Goal: Use online tool/utility: Utilize a website feature to perform a specific function

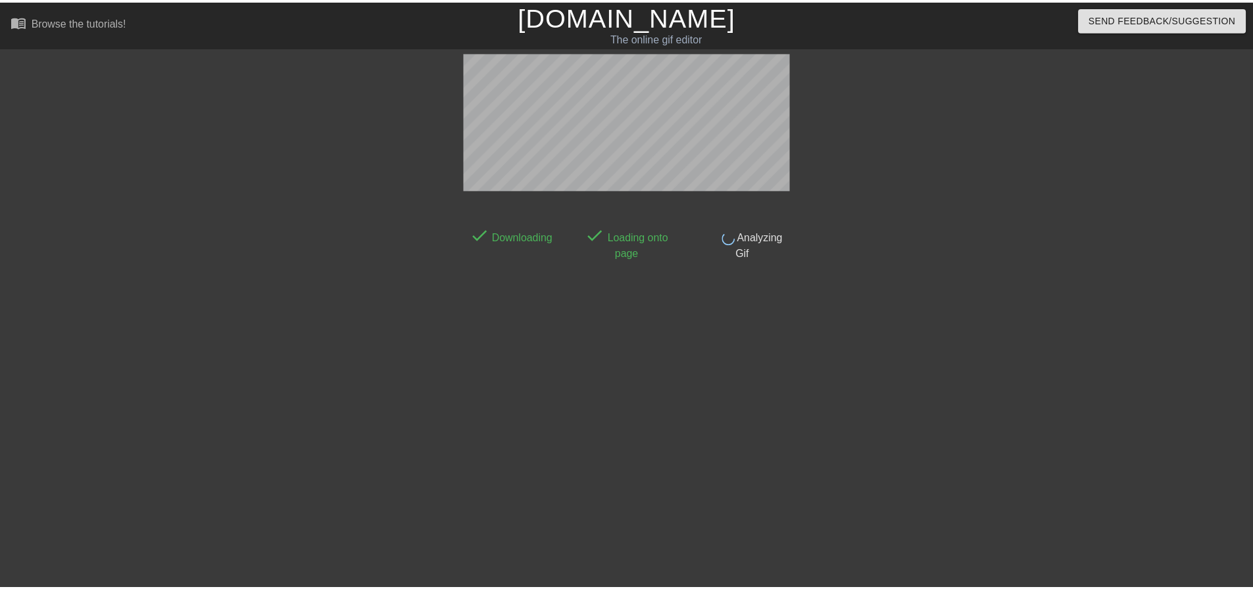
scroll to position [7, 0]
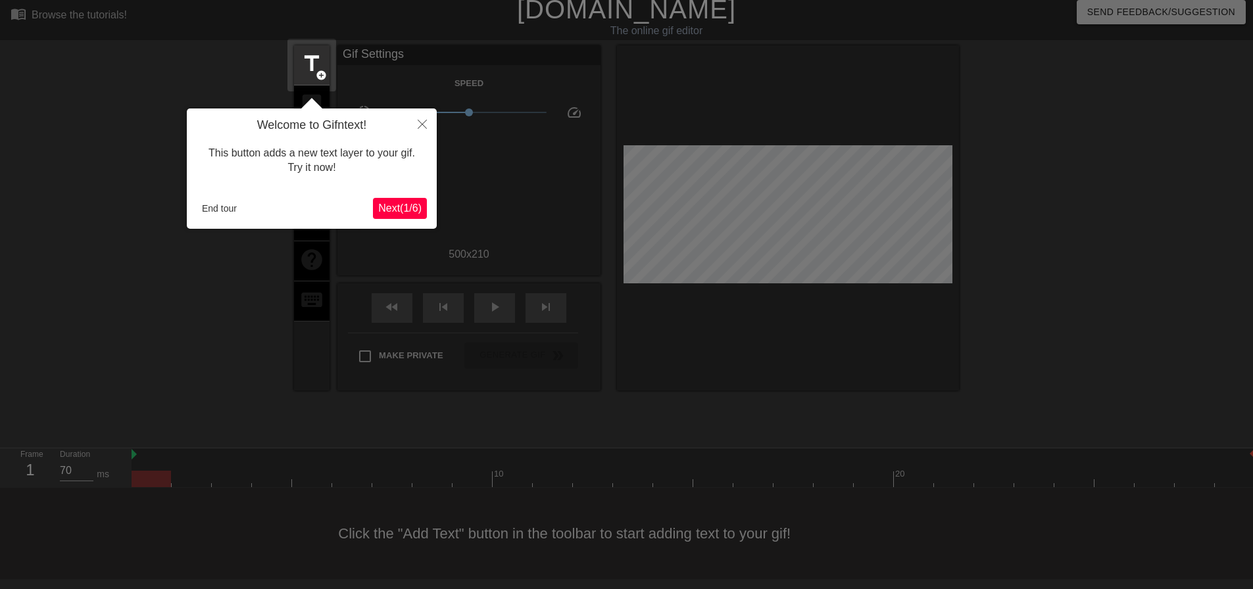
click at [385, 205] on span "Next ( 1 / 6 )" at bounding box center [399, 208] width 43 height 11
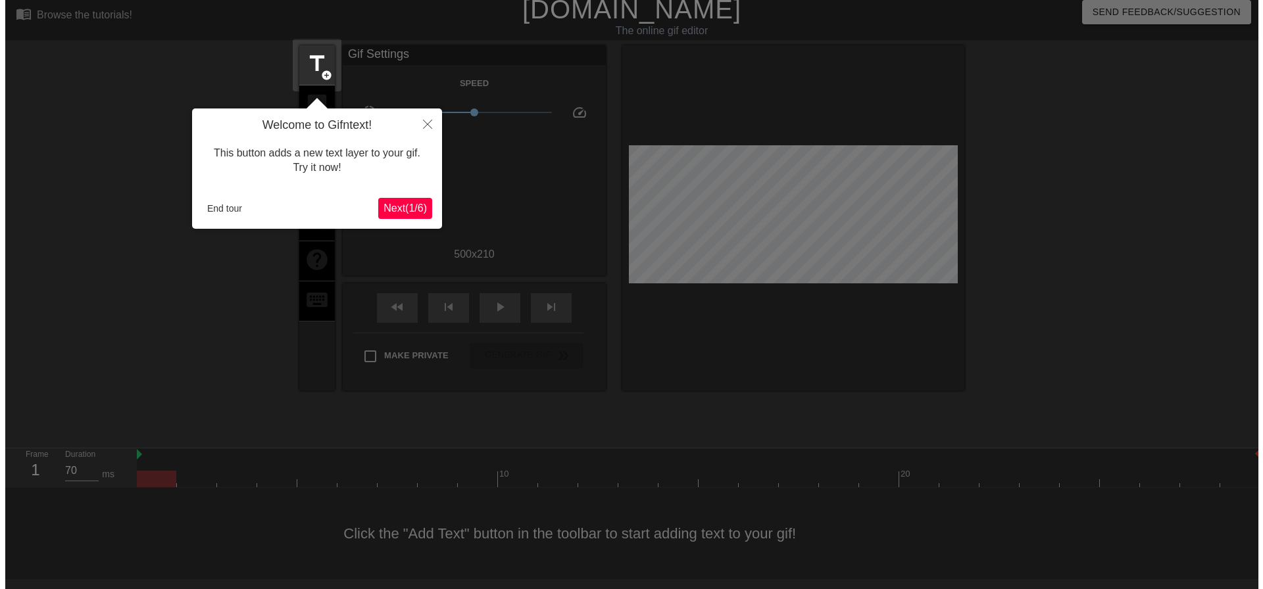
scroll to position [0, 0]
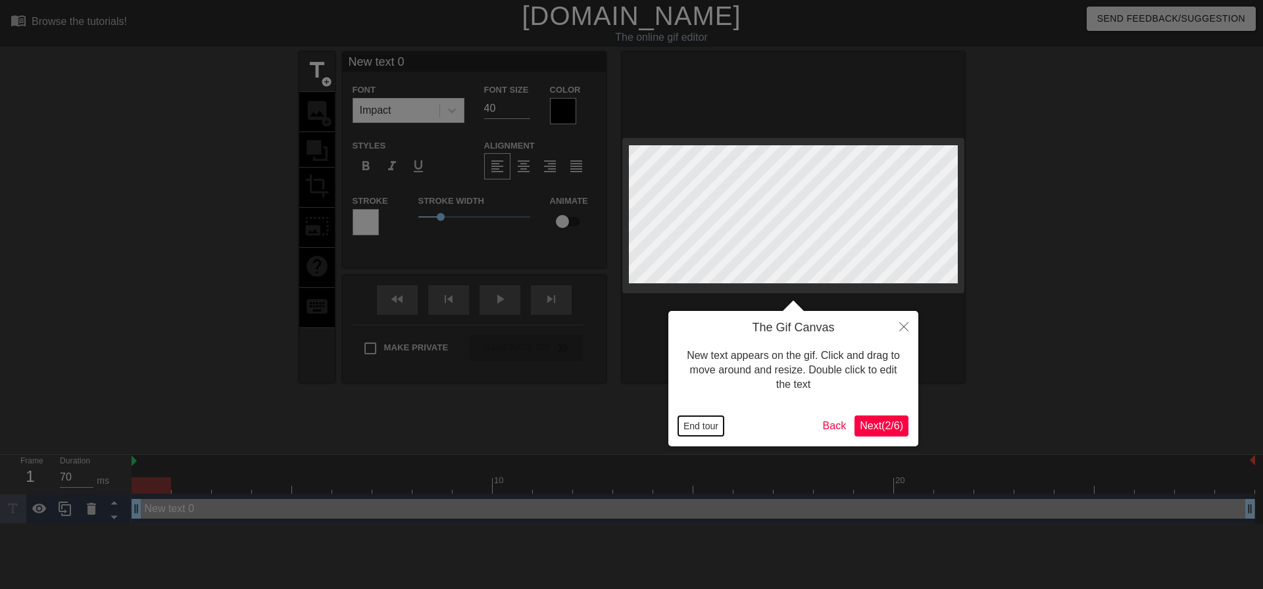
click at [699, 428] on button "End tour" at bounding box center [700, 426] width 45 height 20
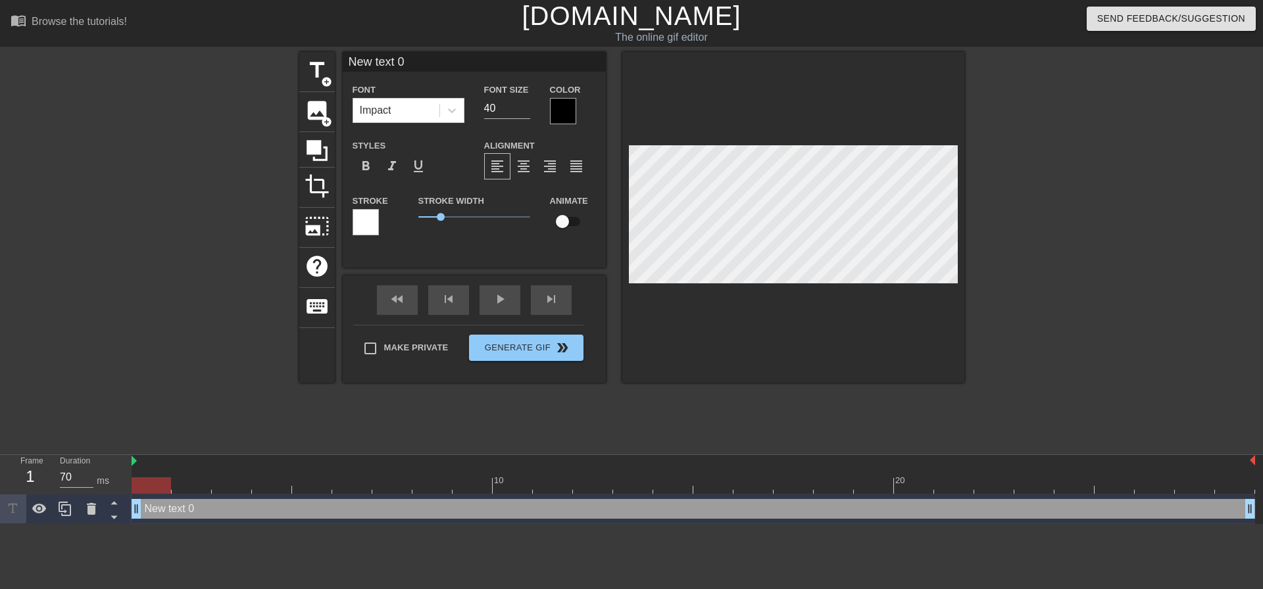
scroll to position [2, 3]
type input "L"
type textarea "L"
type input "La"
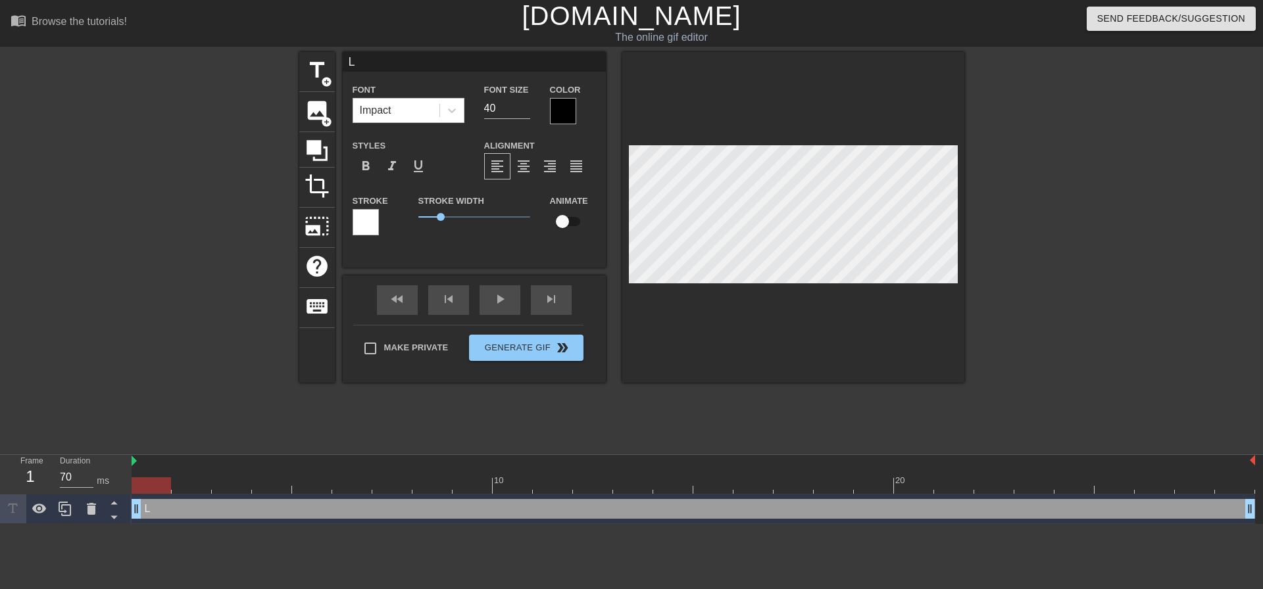
type textarea "La"
type input "La"
type textarea "La"
type input "La M"
type textarea "La M"
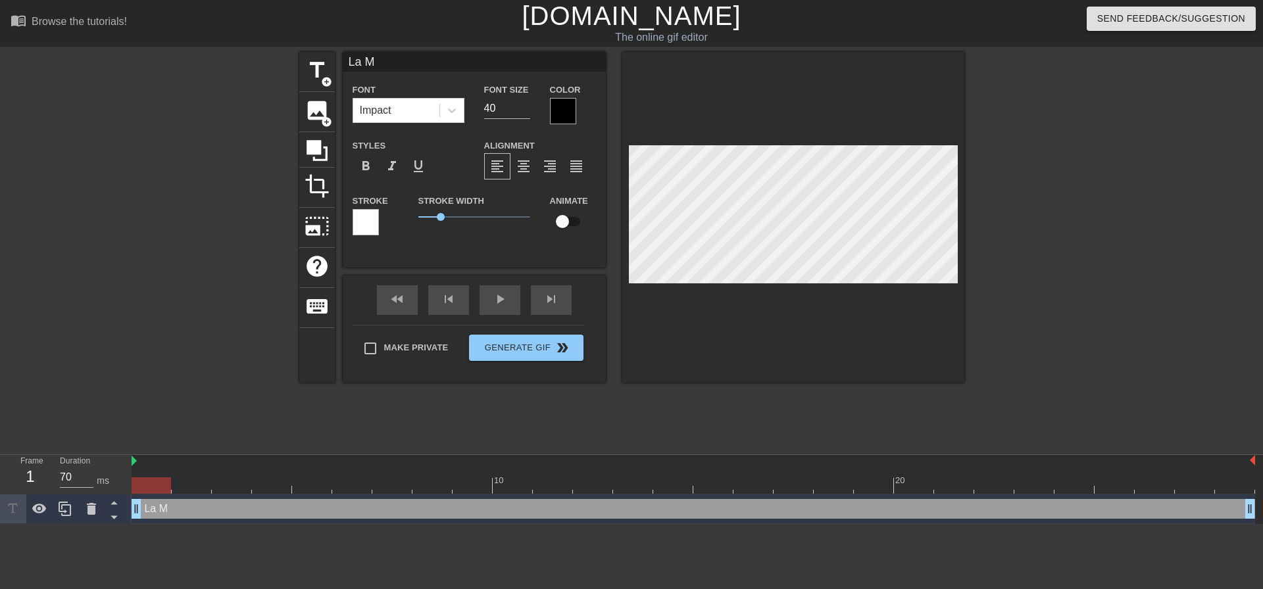
type input "La Ma"
type textarea "La Ma"
type input "La Mac"
type textarea "La Mac"
type input "La Mach"
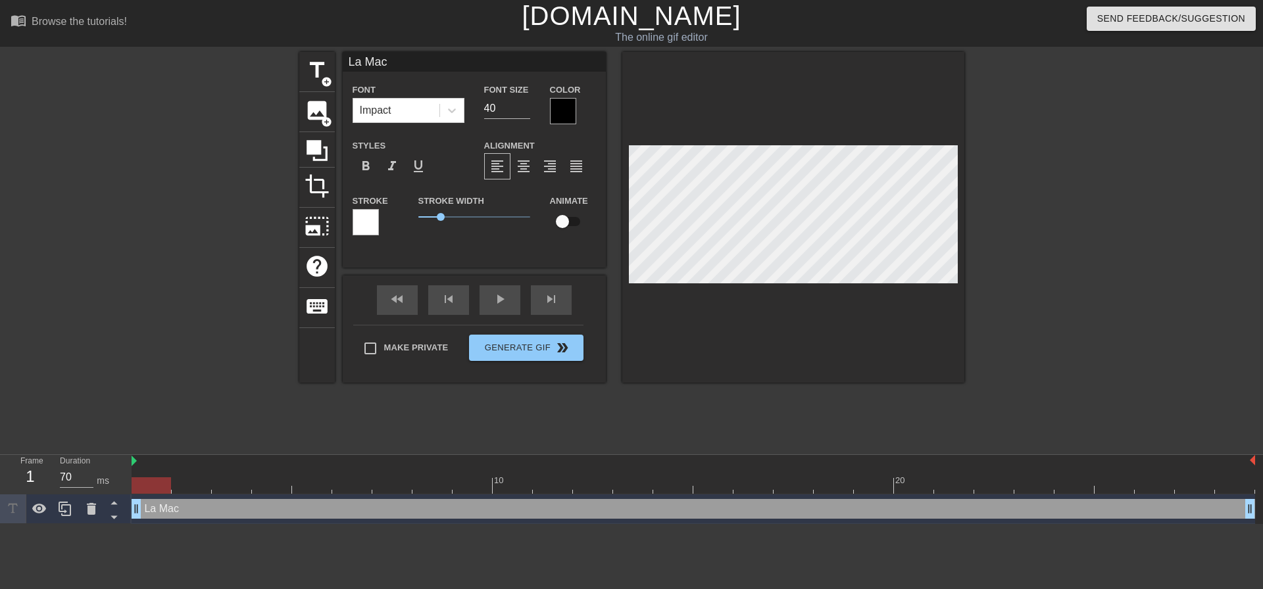
type textarea "La Mach"
type input "La Machi"
type textarea "La Machi"
type input "[PERSON_NAME]"
type textarea "[PERSON_NAME]"
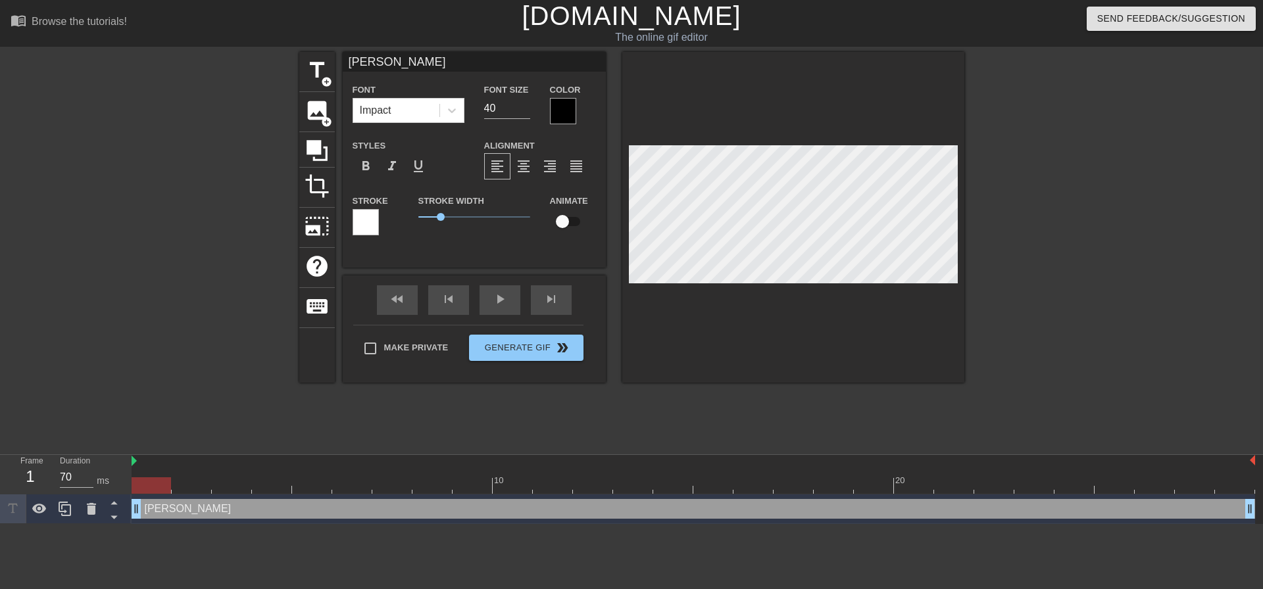
scroll to position [2, 3]
type input "La Machine"
type textarea "La Machine"
click at [1031, 299] on div at bounding box center [1078, 249] width 197 height 395
click at [1031, 312] on div at bounding box center [1078, 249] width 197 height 395
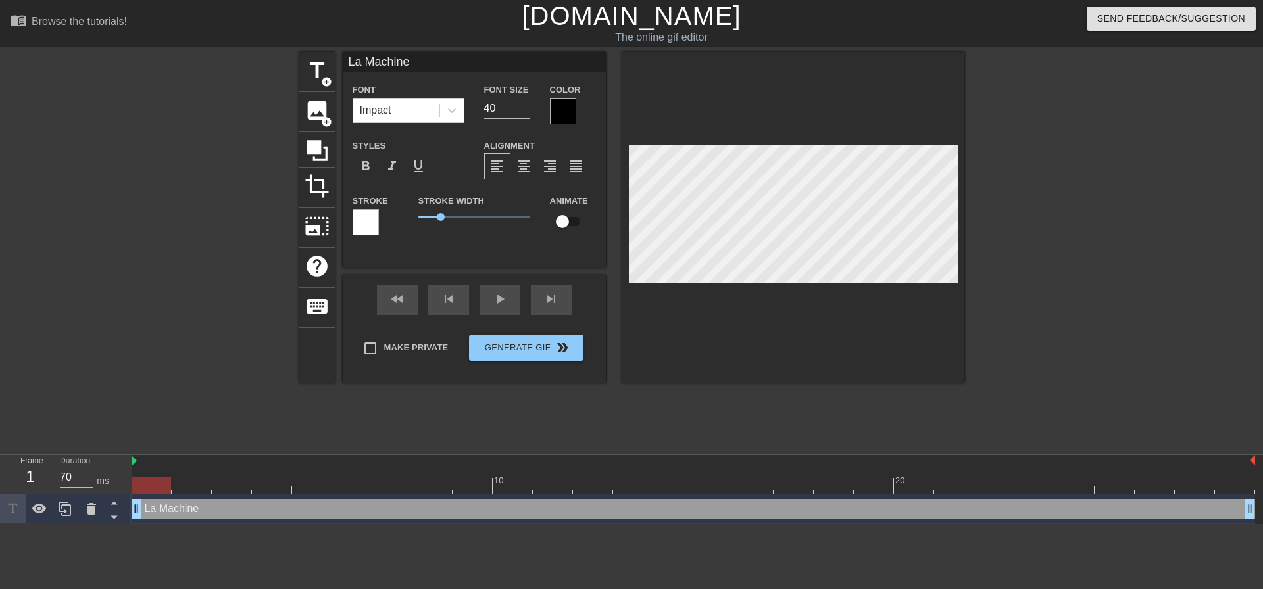
click at [362, 223] on div at bounding box center [366, 222] width 26 height 26
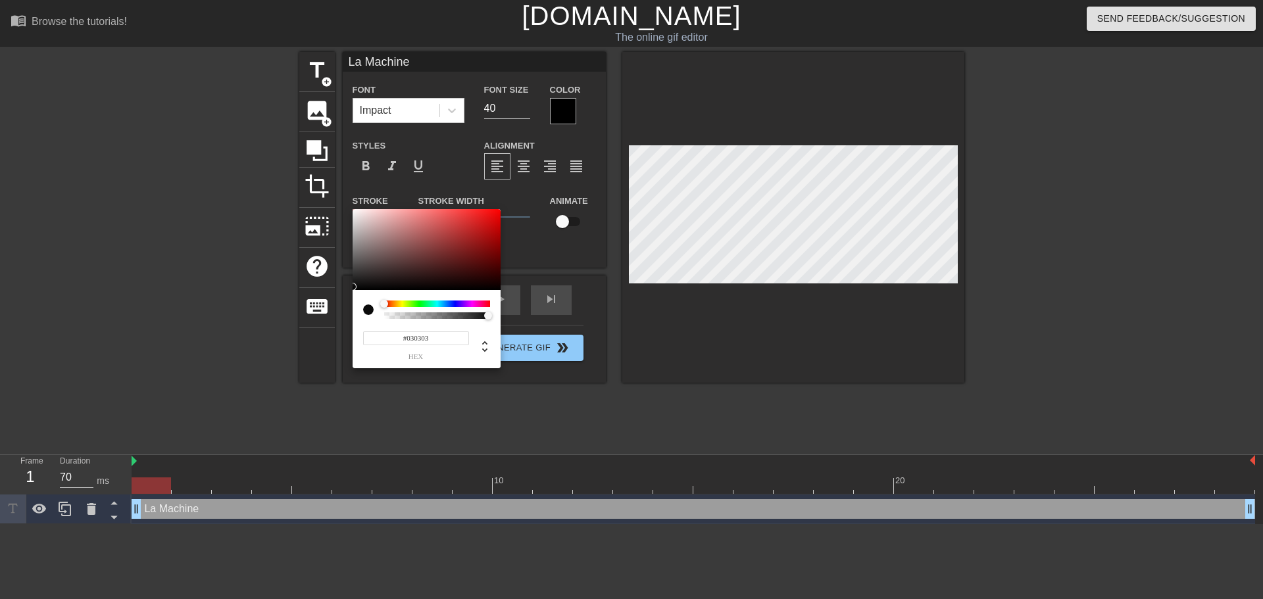
type input "#030101"
drag, startPoint x: 375, startPoint y: 267, endPoint x: 353, endPoint y: 289, distance: 31.2
click at [353, 289] on div at bounding box center [427, 250] width 148 height 82
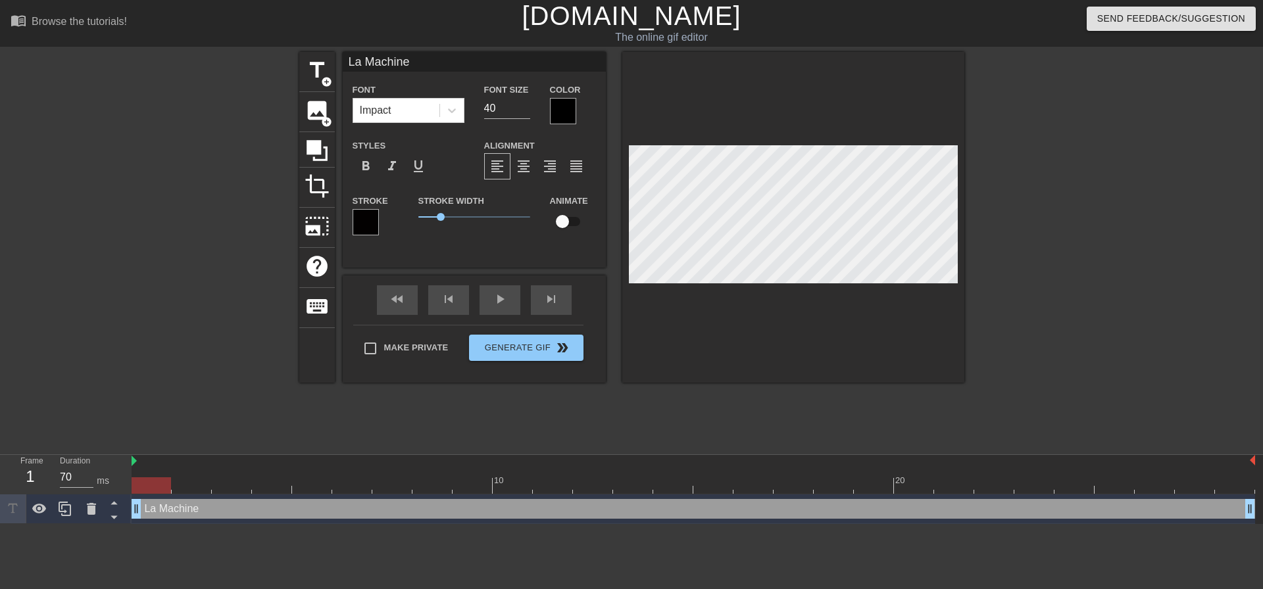
click at [563, 103] on div at bounding box center [563, 111] width 26 height 26
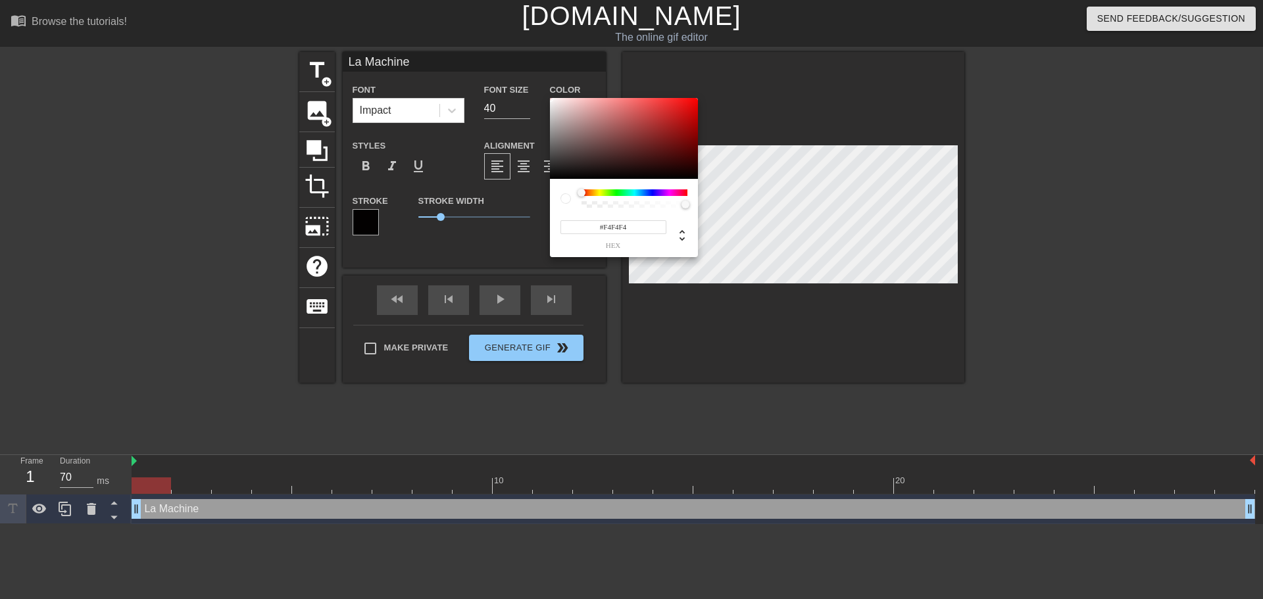
type input "#F0F0F0"
drag, startPoint x: 573, startPoint y: 160, endPoint x: 544, endPoint y: 103, distance: 64.1
click at [544, 103] on div "#F0F0F0 hex" at bounding box center [631, 299] width 1263 height 599
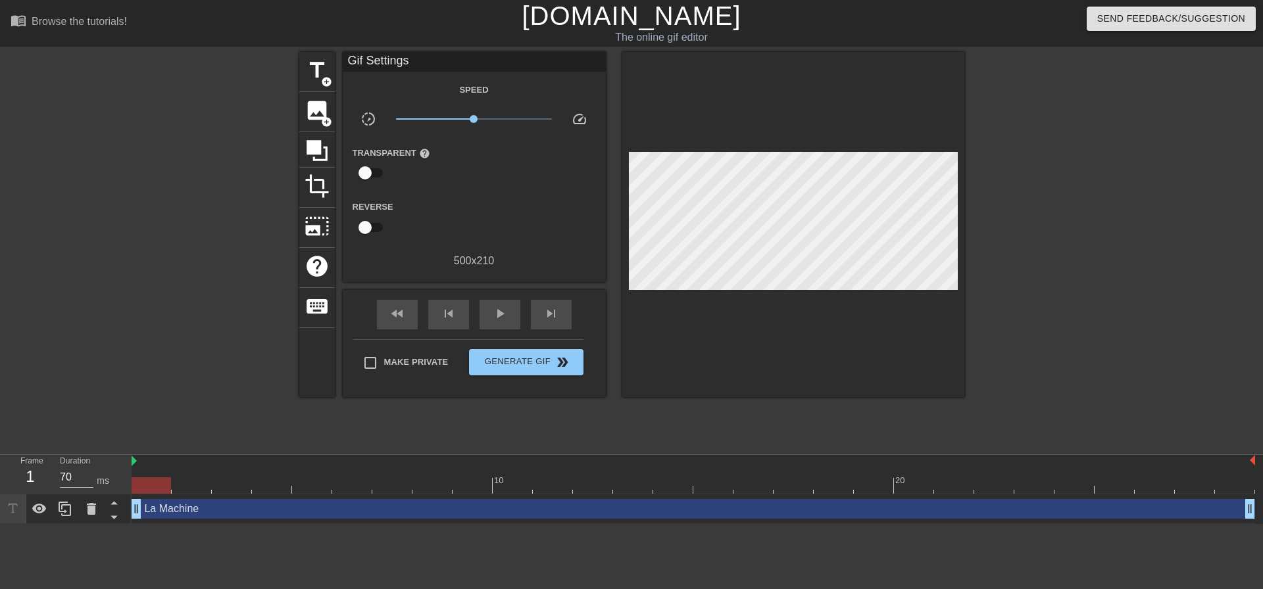
click at [820, 284] on div at bounding box center [793, 224] width 342 height 345
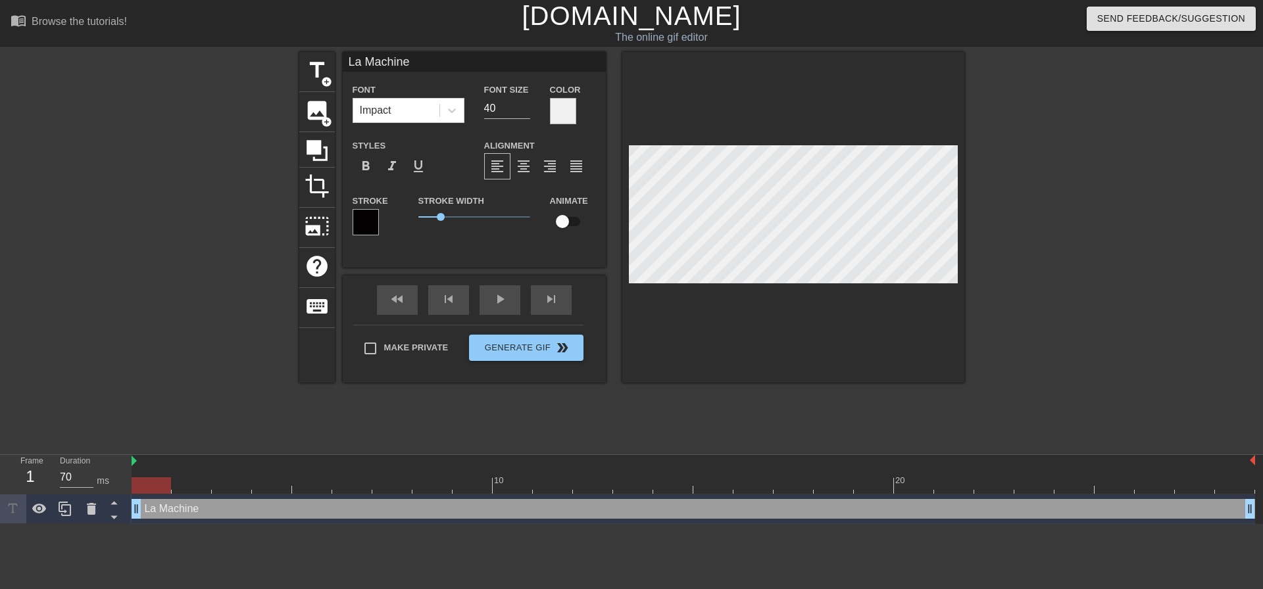
click at [820, 284] on div at bounding box center [793, 217] width 342 height 331
type input "L"
type textarea "L"
type input "LA"
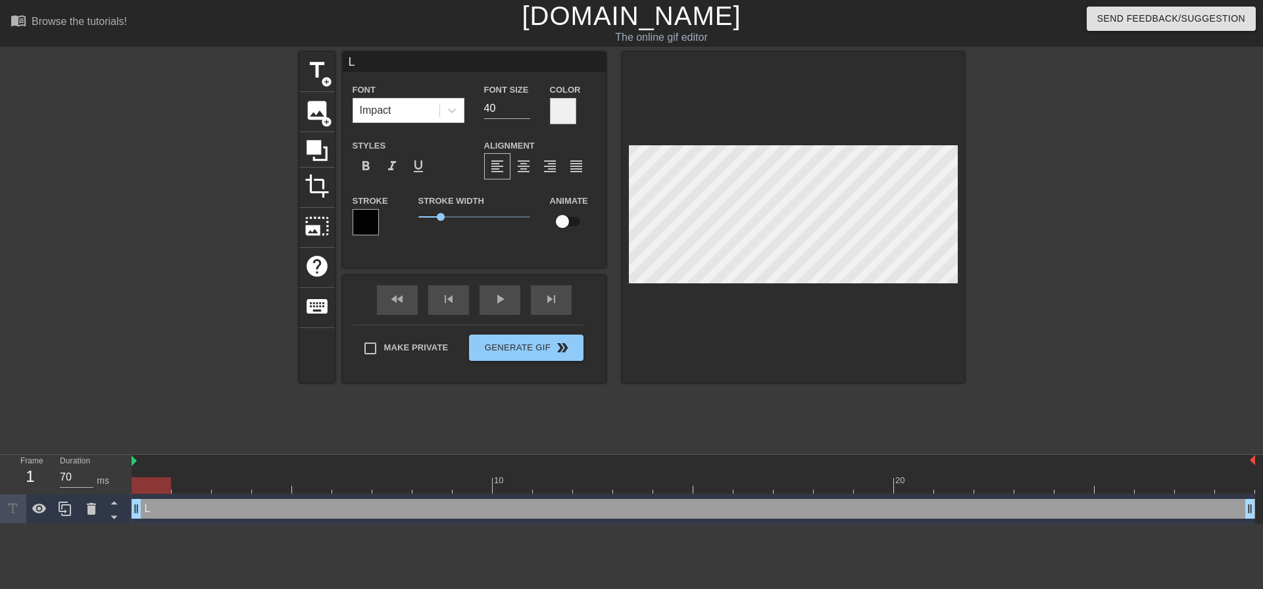
type textarea "LA"
type input "LA"
type textarea "LA"
type input "LA M"
type textarea "LA M"
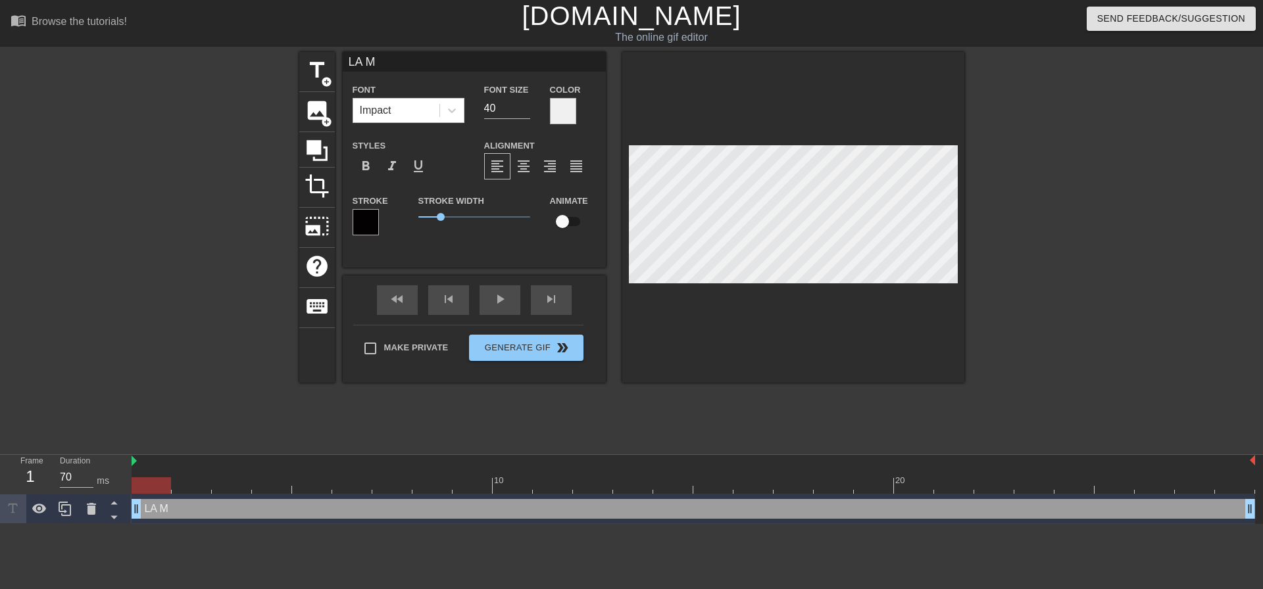
type input "LA MA"
type textarea "LA MA"
type input "LA MAC"
type textarea "LA MAC"
type input "LA MACH"
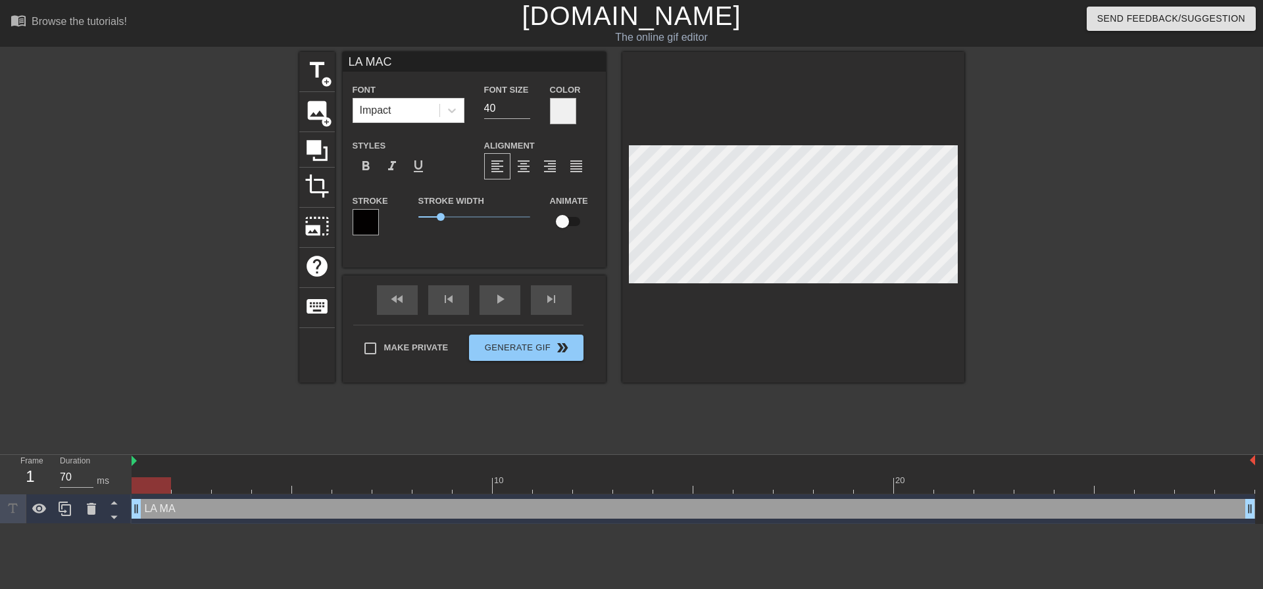
type textarea "LA MACH"
type input "LA MACHI"
type textarea "LA MACHI"
type input "LA MACHIB"
type textarea "LA MACHIB"
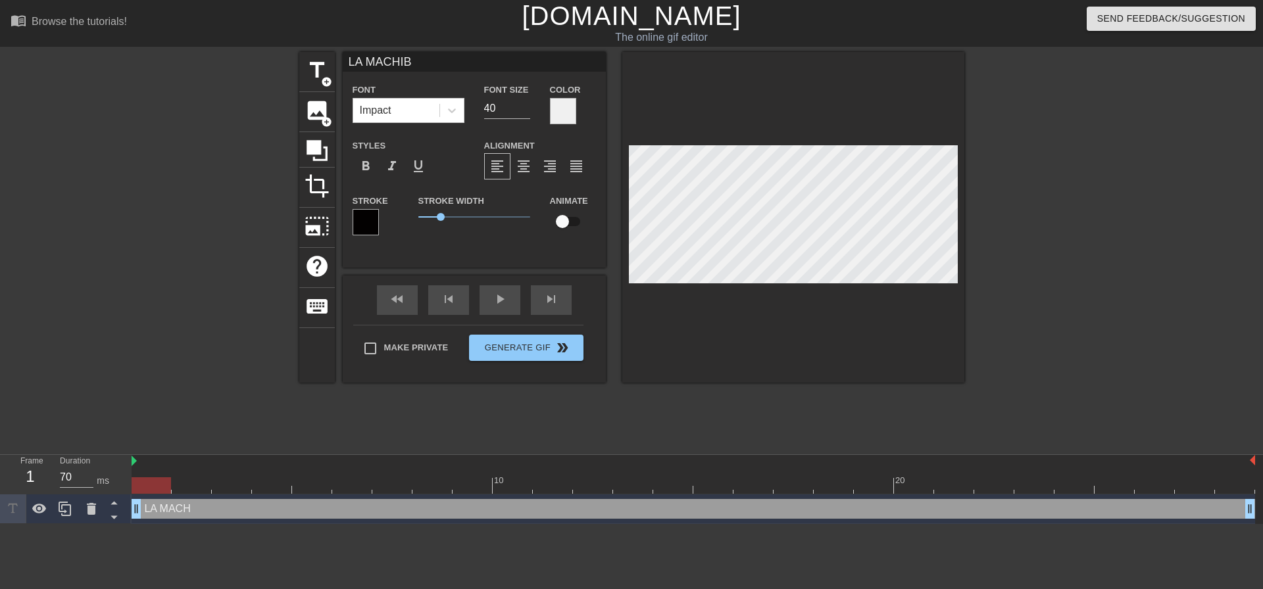
type input "LA MACHIBN"
type textarea "LA MACHIBN"
type input "LA MACHIBNE"
type textarea "LA MACHIBNE"
type input "LA MACHIBN"
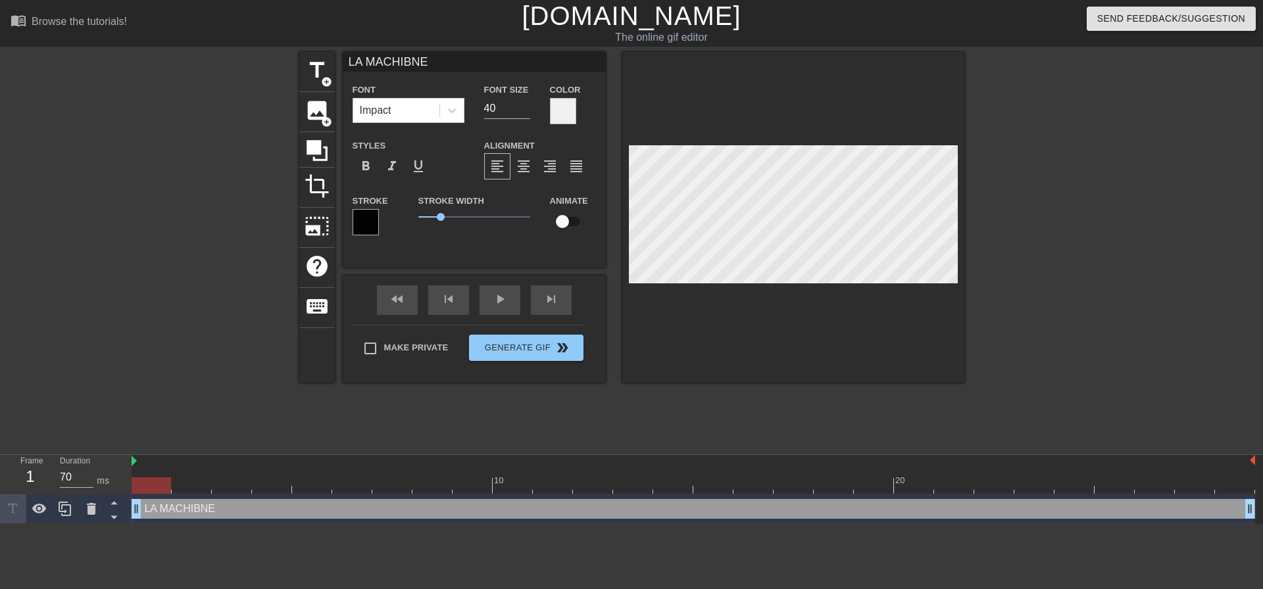
type textarea "LA MACHIBN"
type input "LA MACHIB"
type textarea "LA MACHIB"
type input "LA MACHI"
type textarea "LA MACHI"
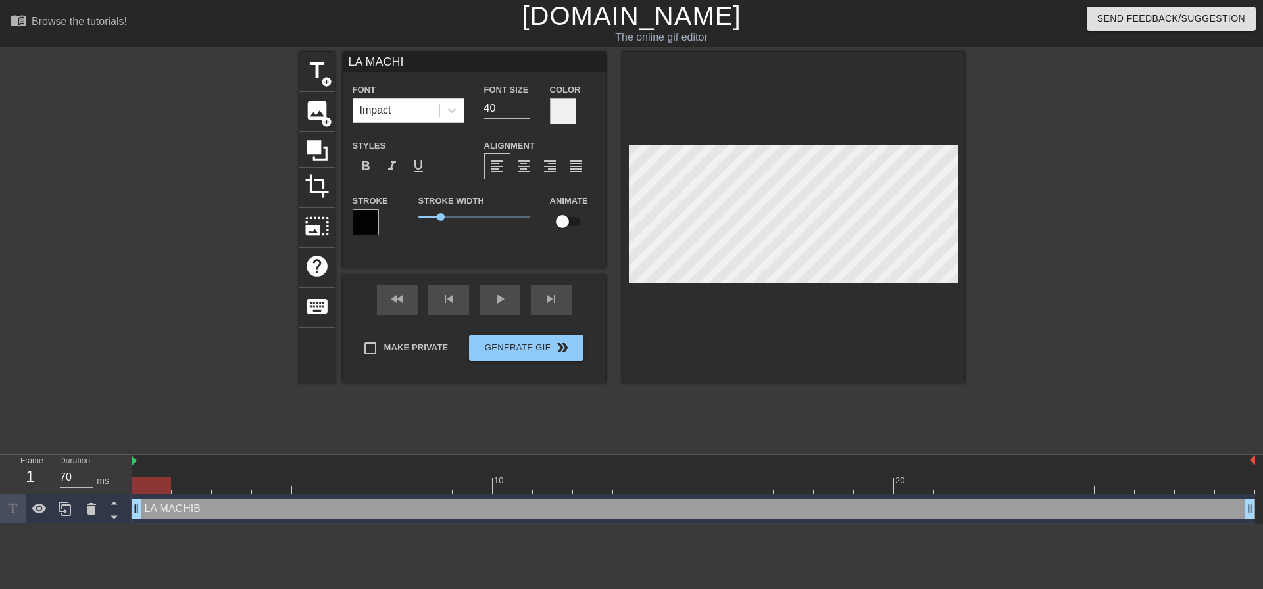
scroll to position [2, 4]
type input "LA MACH"
type textarea "LA MACH"
type input "LA MACHI"
type textarea "LA MACHI"
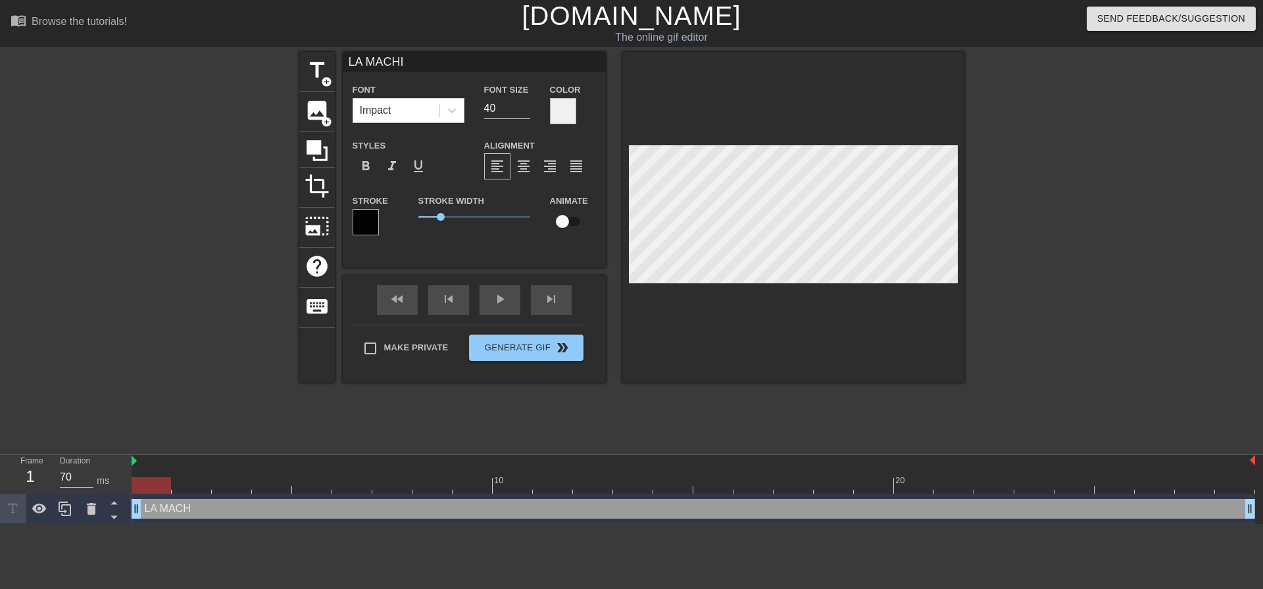
type input "[PERSON_NAME]"
type textarea "[PERSON_NAME]"
type input "LA MACHINE"
type textarea "LA MACHINE"
type input "LA MACHINE"
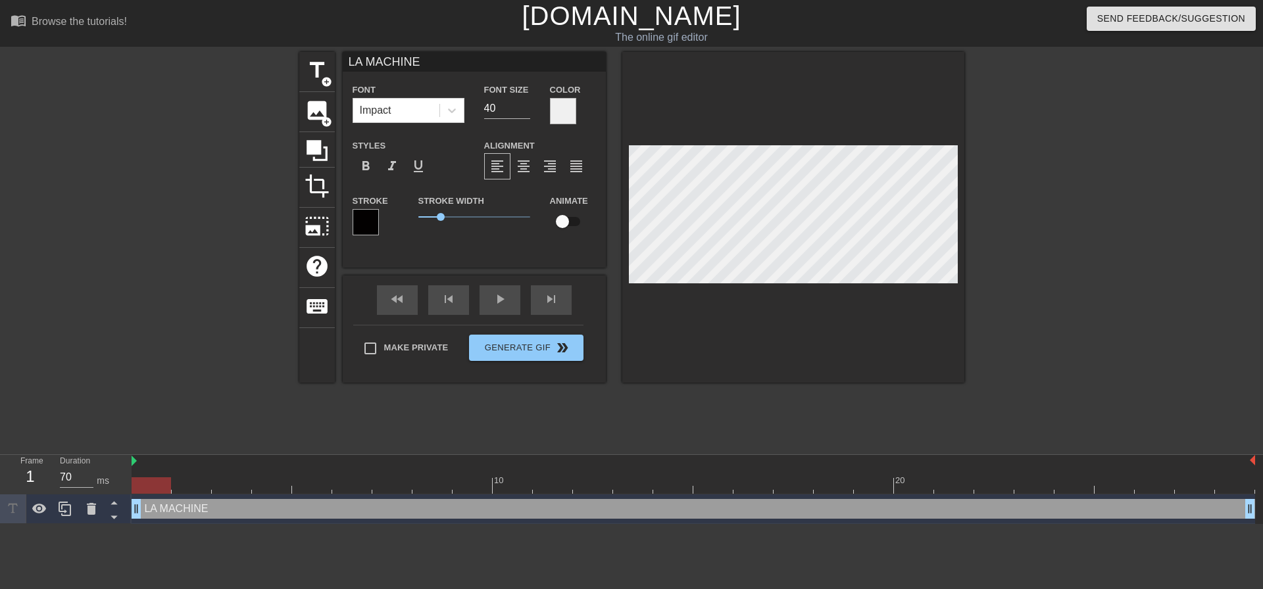
scroll to position [2, 3]
type textarea "LA MACHINE"
drag, startPoint x: 439, startPoint y: 216, endPoint x: 480, endPoint y: 216, distance: 40.8
click at [480, 216] on span "2.75" at bounding box center [480, 217] width 8 height 8
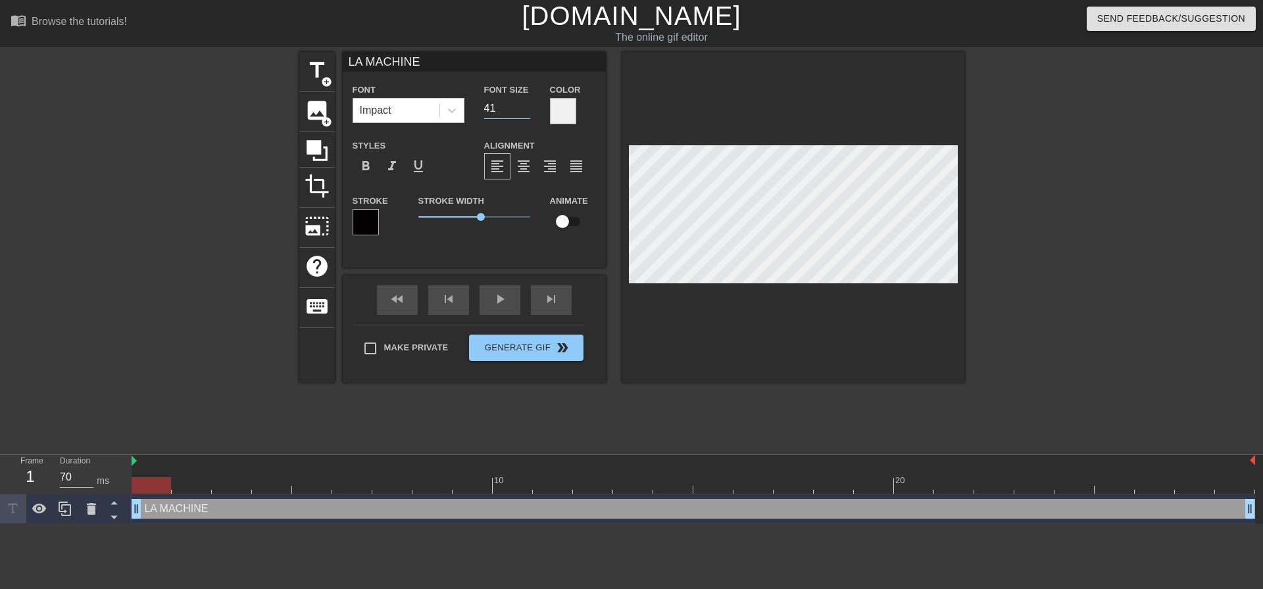
click at [526, 106] on input "41" at bounding box center [507, 108] width 46 height 21
click at [526, 106] on input "42" at bounding box center [507, 108] width 46 height 21
click at [526, 106] on input "43" at bounding box center [507, 108] width 46 height 21
click at [526, 106] on input "44" at bounding box center [507, 108] width 46 height 21
click at [526, 106] on input "45" at bounding box center [507, 108] width 46 height 21
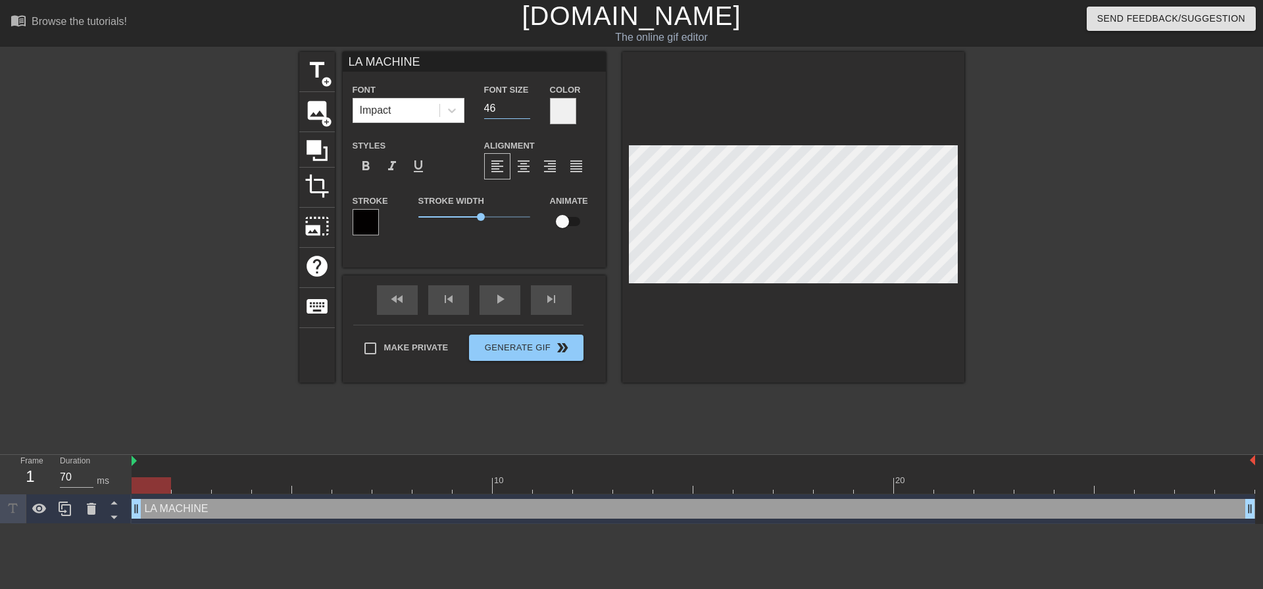
type input "46"
click at [526, 106] on input "46" at bounding box center [507, 108] width 46 height 21
click at [851, 329] on div at bounding box center [793, 217] width 342 height 331
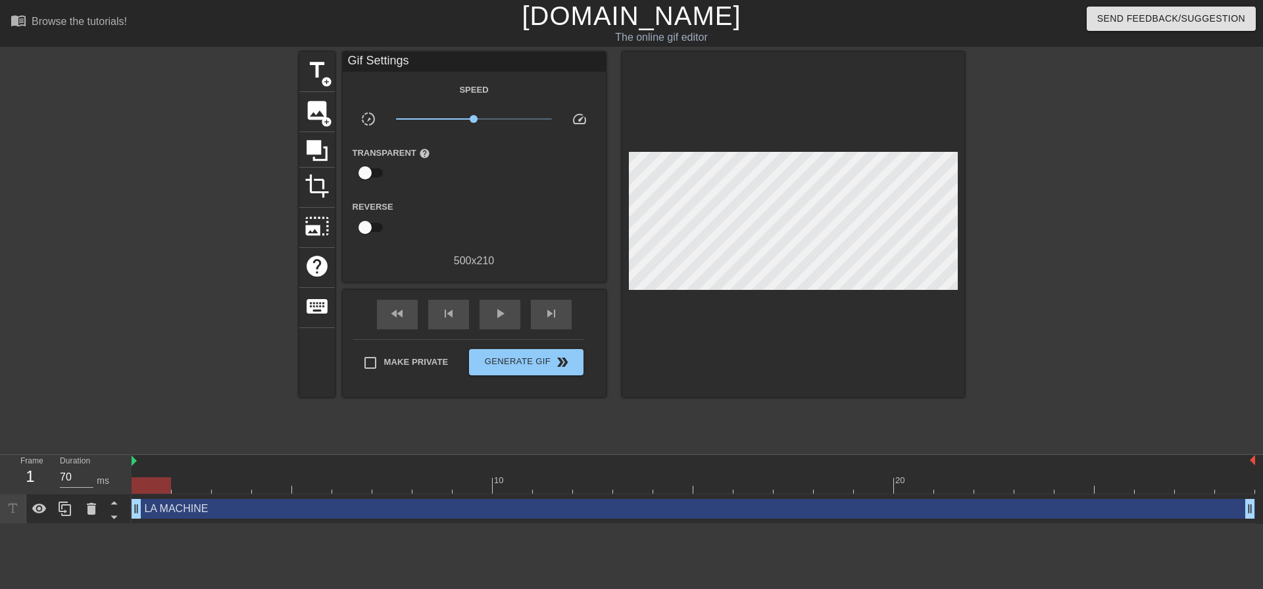
click at [1054, 292] on div at bounding box center [1078, 249] width 197 height 395
click at [364, 172] on input "checkbox" at bounding box center [365, 172] width 75 height 25
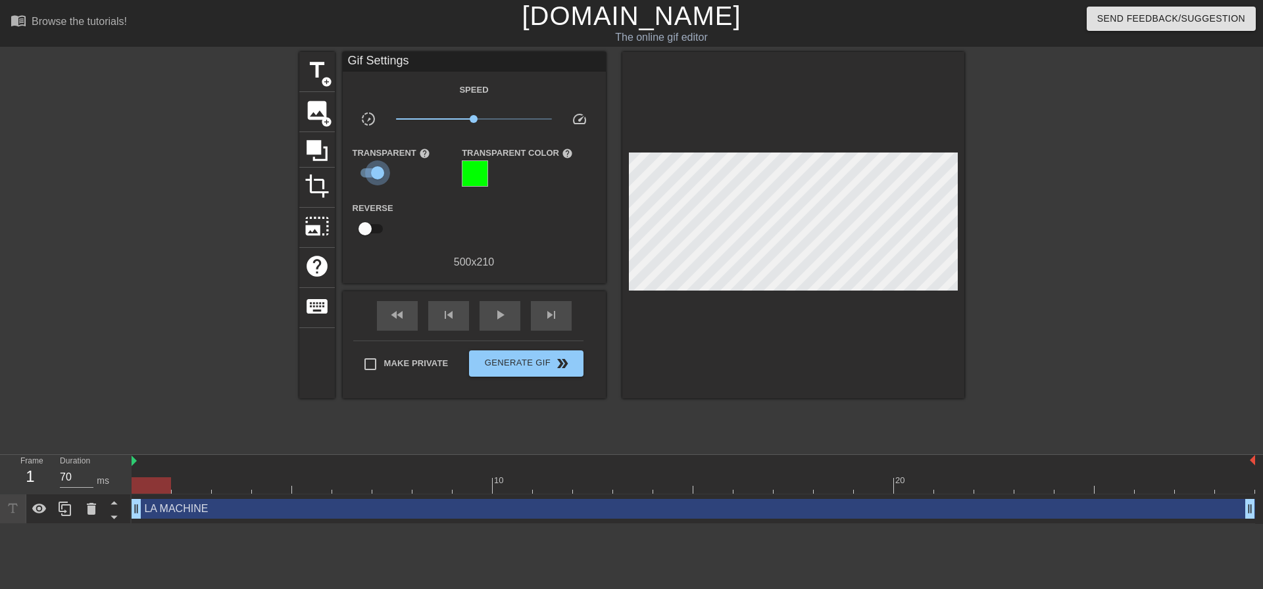
click at [371, 173] on input "checkbox" at bounding box center [377, 172] width 75 height 25
checkbox input "false"
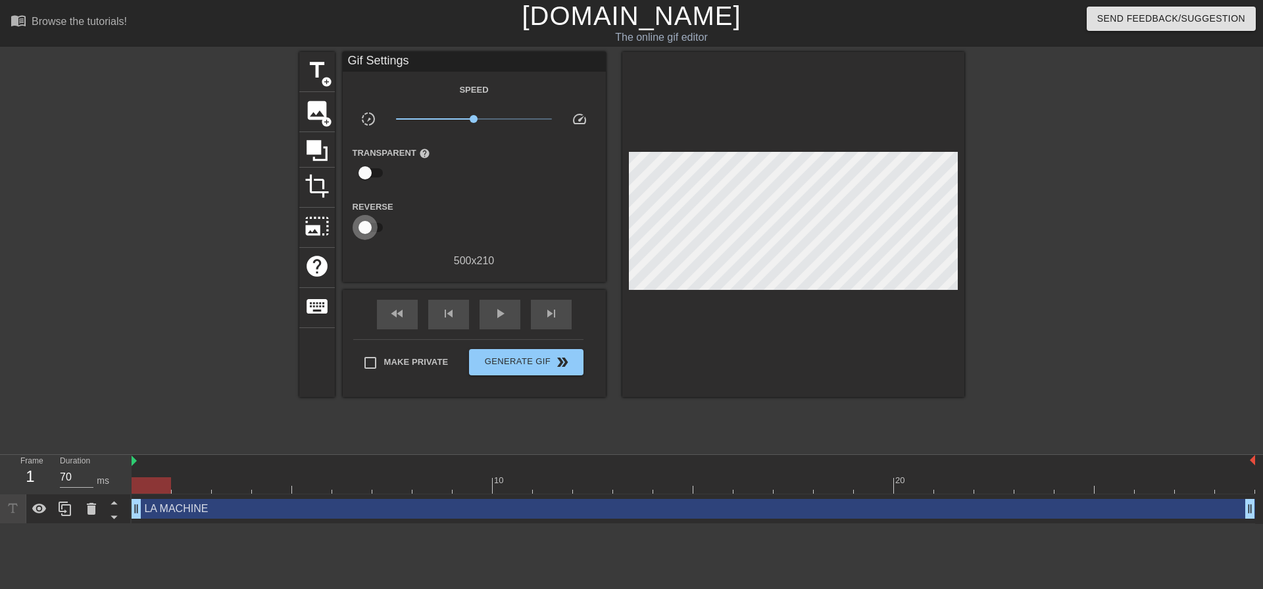
click at [367, 227] on input "checkbox" at bounding box center [365, 227] width 75 height 25
click at [367, 227] on input "checkbox" at bounding box center [377, 227] width 75 height 25
checkbox input "false"
click at [518, 361] on span "Generate Gif double_arrow" at bounding box center [525, 363] width 103 height 16
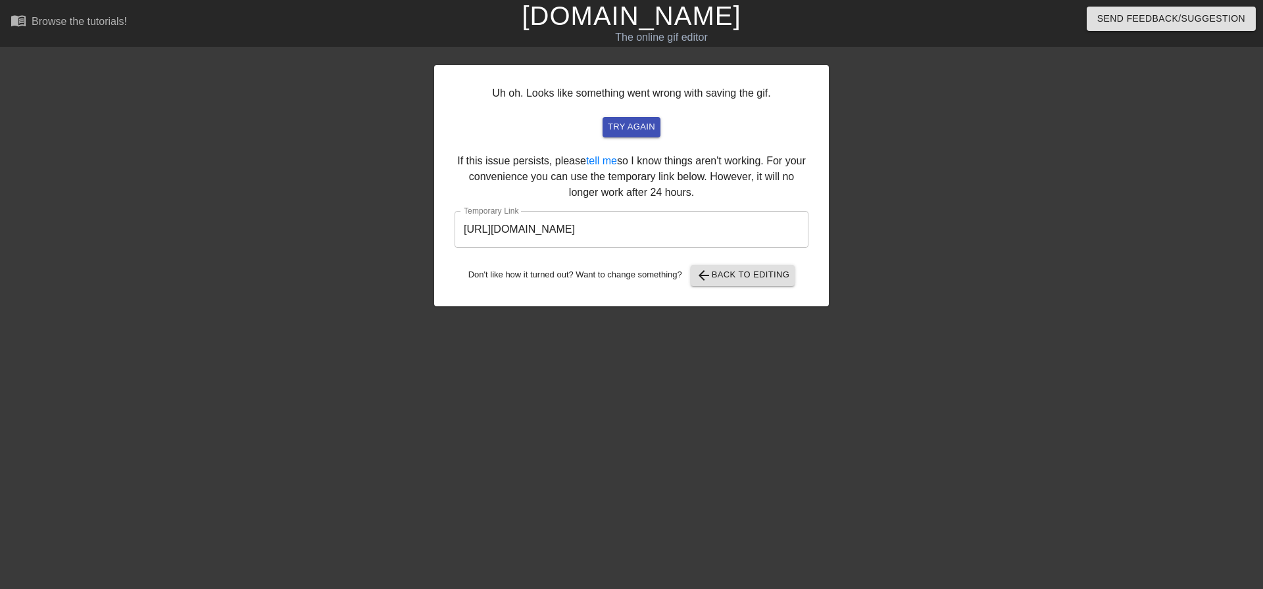
click at [703, 237] on input "[URL][DOMAIN_NAME]" at bounding box center [631, 229] width 354 height 37
click at [1024, 200] on div at bounding box center [943, 249] width 197 height 395
click at [875, 241] on div at bounding box center [943, 249] width 197 height 395
